Goal: Task Accomplishment & Management: Manage account settings

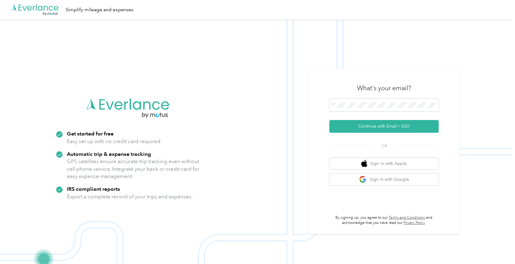
click at [313, 116] on div "What's your email? Continue with Email / SSO OR Sign in with Apple Sign in with…" at bounding box center [384, 151] width 152 height 165
click at [367, 126] on button "Continue with Email / SSO" at bounding box center [384, 126] width 109 height 13
click at [378, 128] on button "Continue with Email / SSO" at bounding box center [384, 126] width 109 height 13
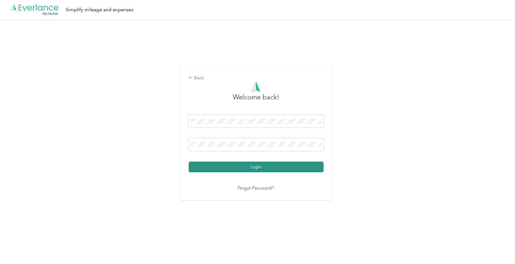
click at [241, 164] on button "Login" at bounding box center [256, 167] width 135 height 11
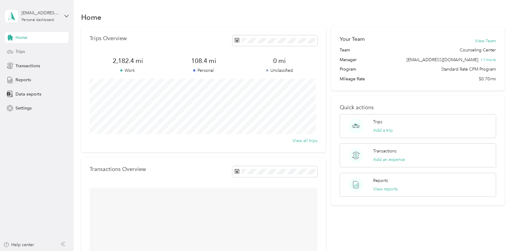
click at [26, 49] on div "Trips" at bounding box center [37, 51] width 64 height 11
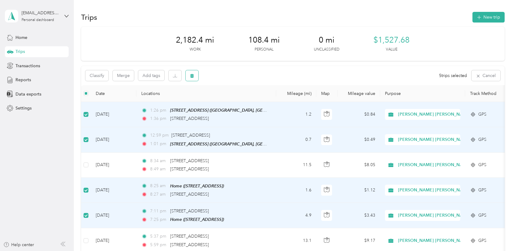
click at [191, 77] on icon "button" at bounding box center [192, 76] width 4 height 4
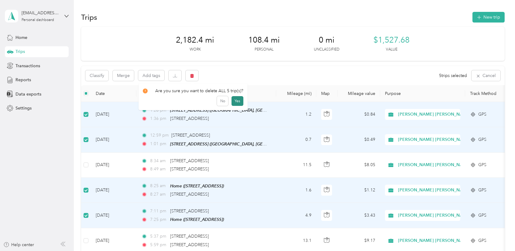
click at [236, 103] on button "Yes" at bounding box center [238, 101] width 12 height 10
